Goal: Task Accomplishment & Management: Manage account settings

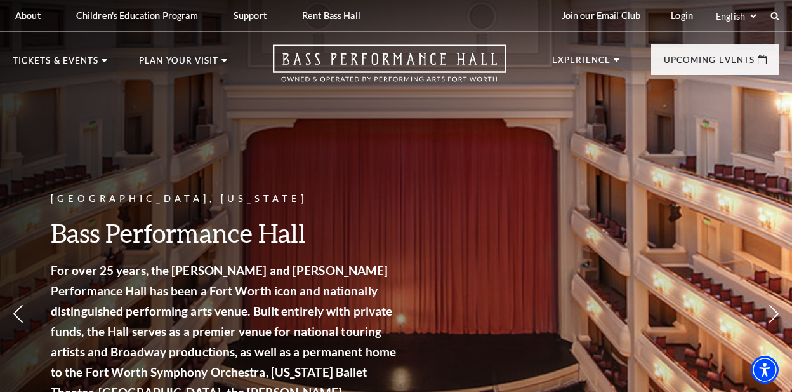
click at [479, 16] on div "About Performing Arts [GEOGRAPHIC_DATA] [PERSON_NAME] [MEDICAL_DATA] Center Res…" at bounding box center [396, 15] width 792 height 31
click at [671, 19] on link "Login" at bounding box center [682, 15] width 43 height 31
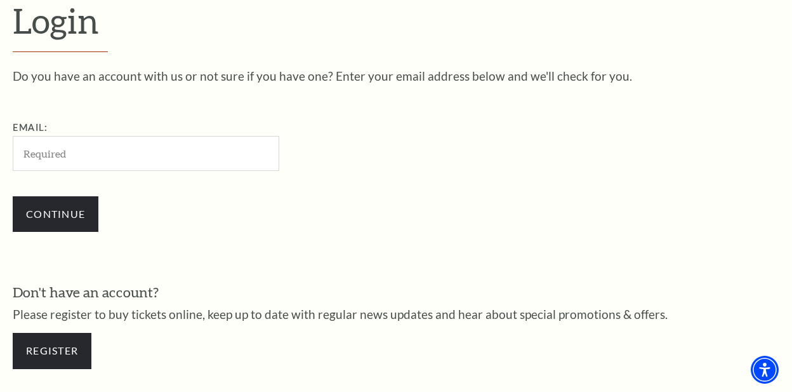
click at [48, 150] on input "Email:" at bounding box center [146, 153] width 267 height 35
type input "[EMAIL_ADDRESS][DOMAIN_NAME]"
drag, startPoint x: 271, startPoint y: 234, endPoint x: 259, endPoint y: 232, distance: 12.3
click at [274, 234] on div "Continue" at bounding box center [210, 213] width 394 height 61
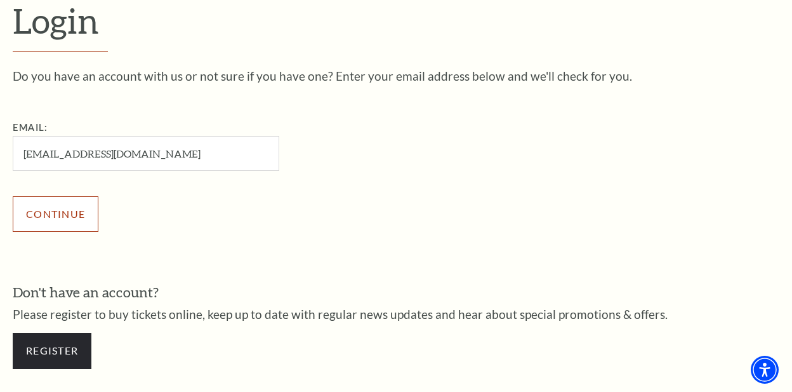
click at [76, 226] on input "Continue" at bounding box center [56, 214] width 86 height 36
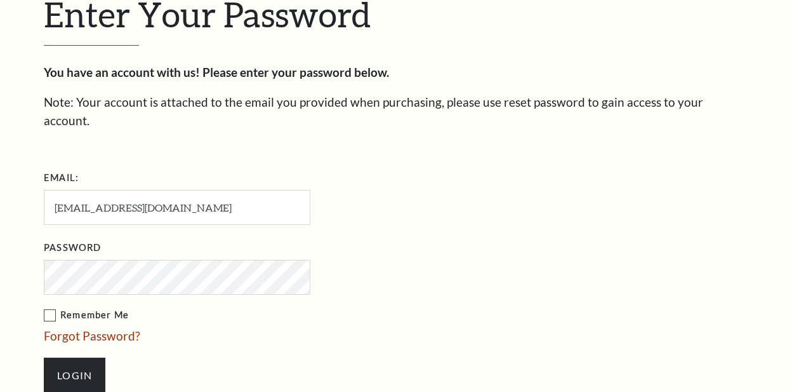
scroll to position [348, 0]
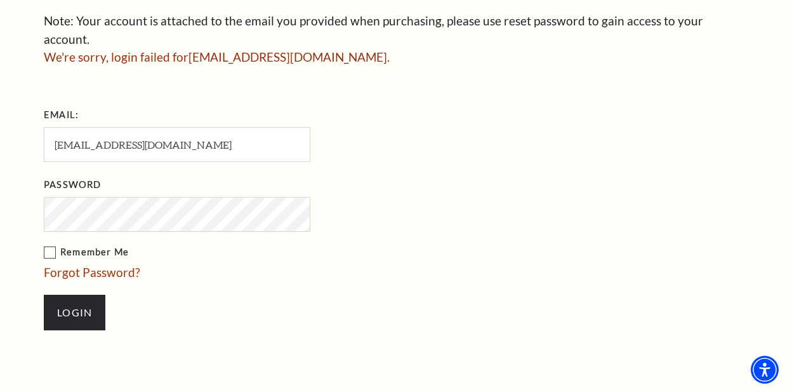
scroll to position [372, 0]
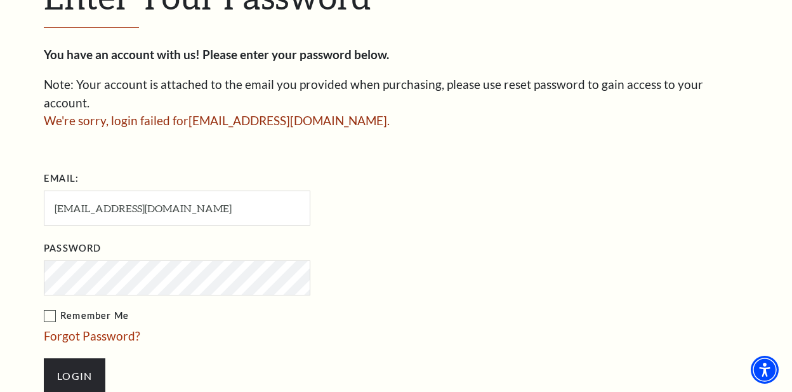
click at [198, 350] on li "Login" at bounding box center [241, 375] width 394 height 61
click at [62, 358] on input "Login" at bounding box center [75, 376] width 62 height 36
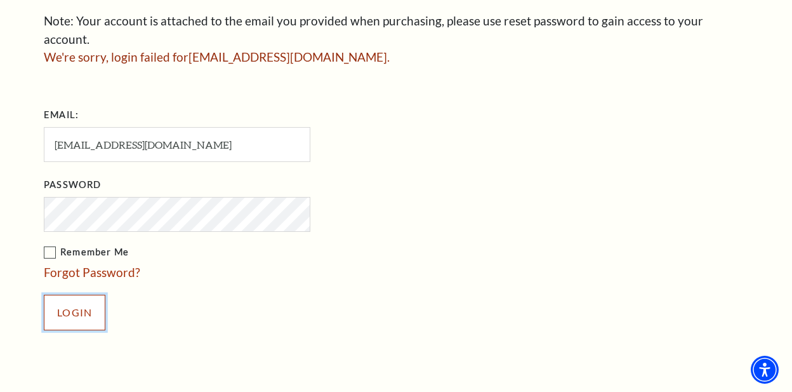
click at [64, 295] on input "Login" at bounding box center [75, 313] width 62 height 36
click at [379, 263] on li "Forgot Password?" at bounding box center [241, 272] width 394 height 18
click at [72, 265] on link "Forgot Password?" at bounding box center [92, 272] width 96 height 15
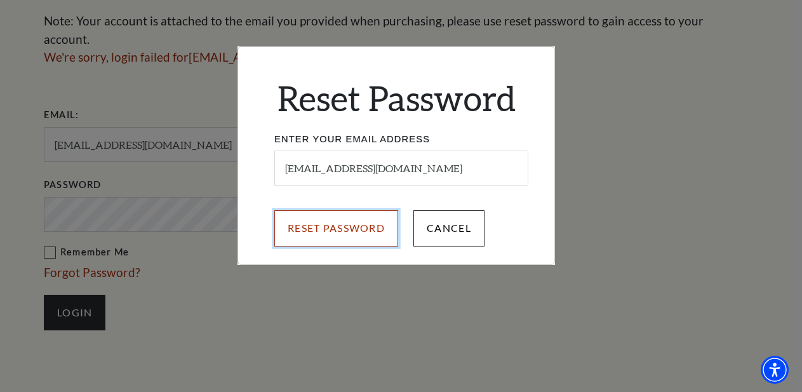
click at [343, 222] on input "Reset Password" at bounding box center [336, 228] width 124 height 36
